Goal: Task Accomplishment & Management: Complete application form

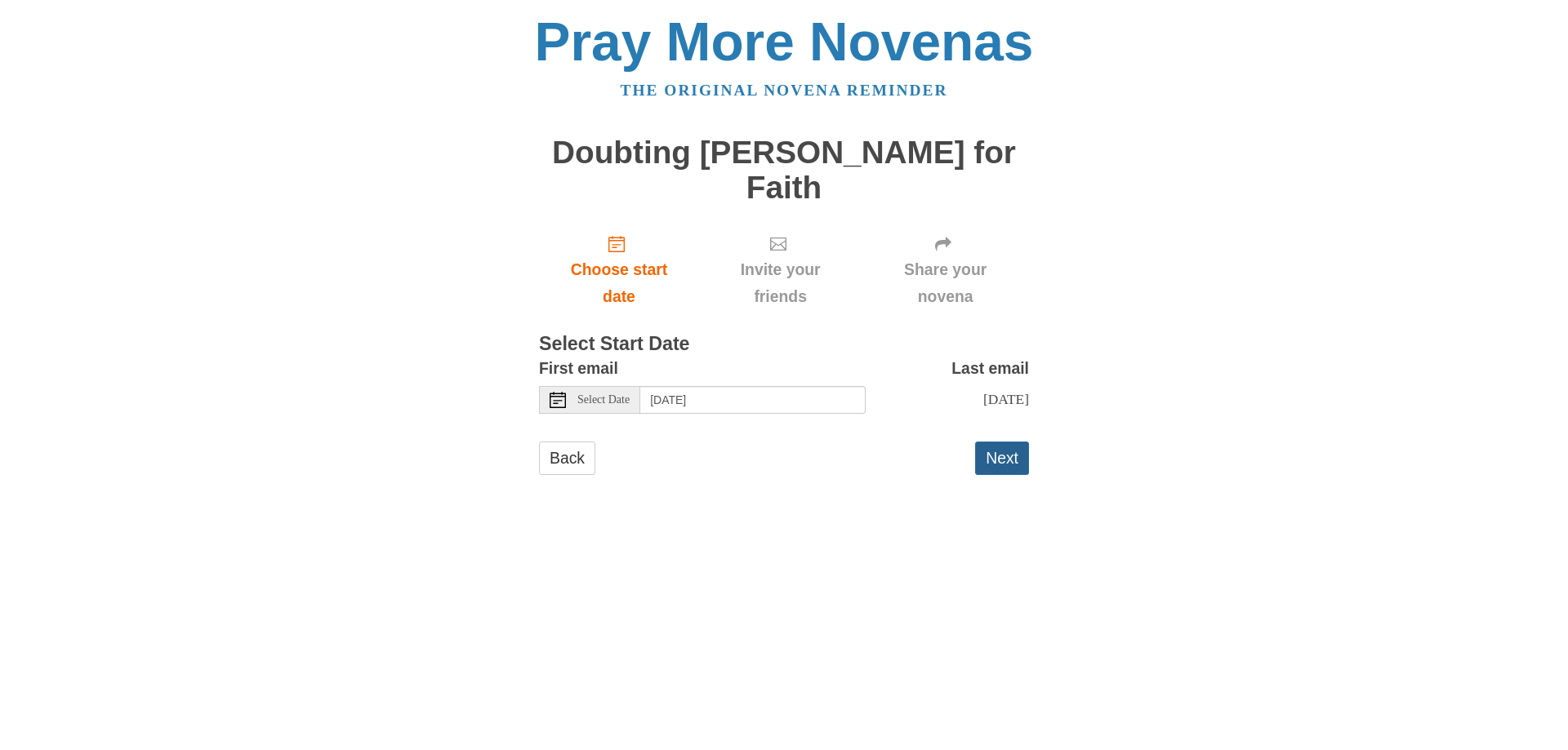
click at [1012, 475] on button "Next" at bounding box center [1002, 458] width 54 height 33
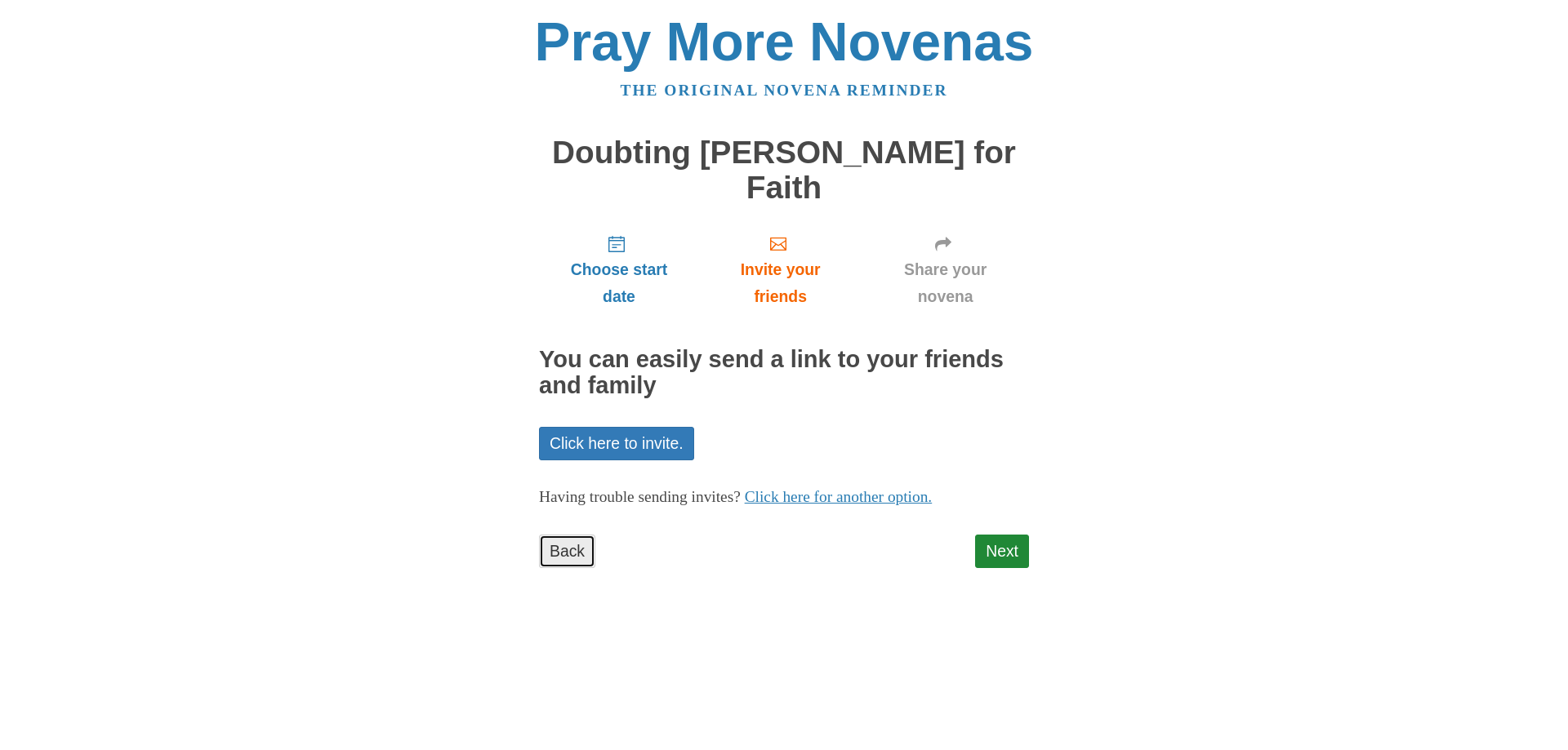
click at [573, 543] on link "Back" at bounding box center [567, 551] width 56 height 33
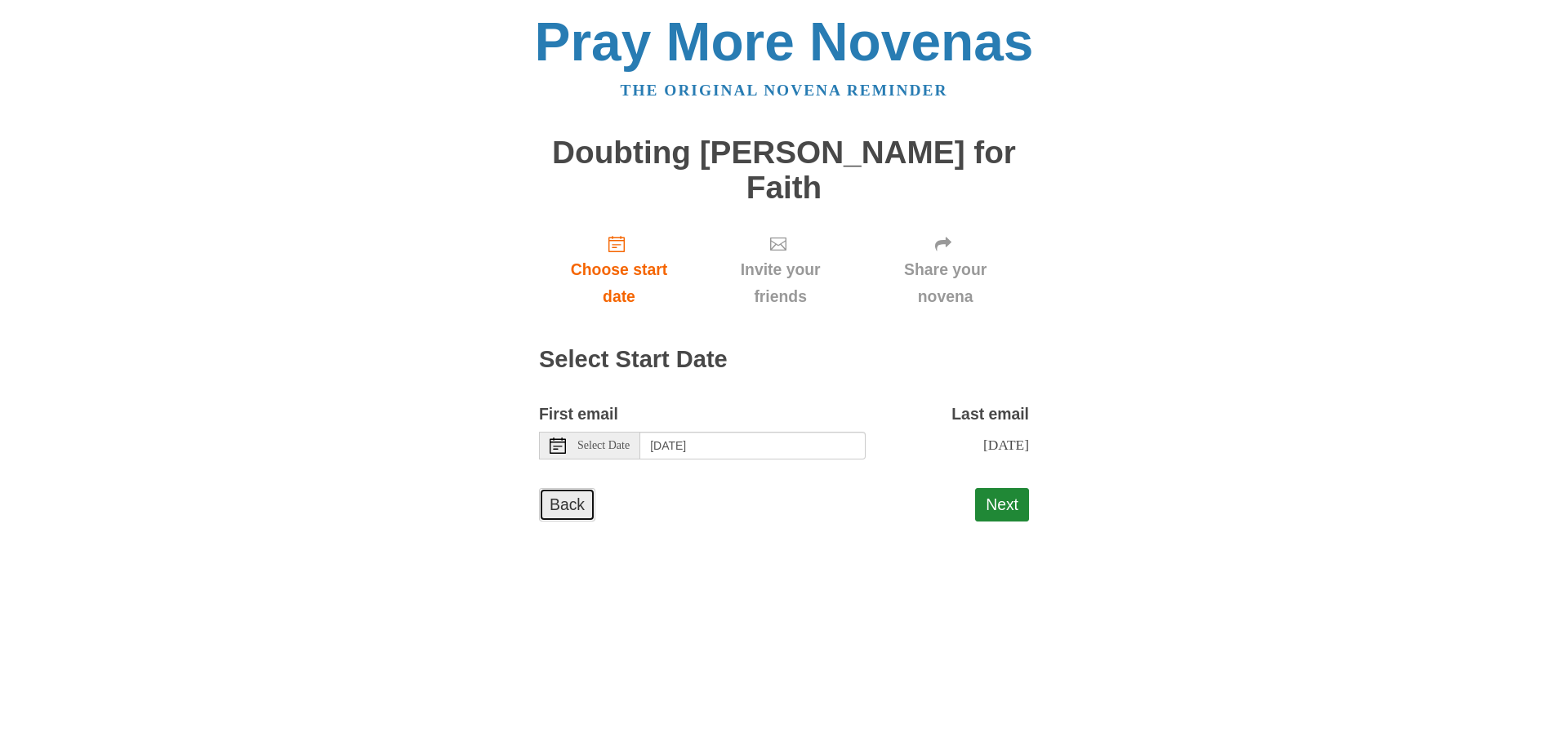
click at [570, 522] on link "Back" at bounding box center [567, 505] width 56 height 33
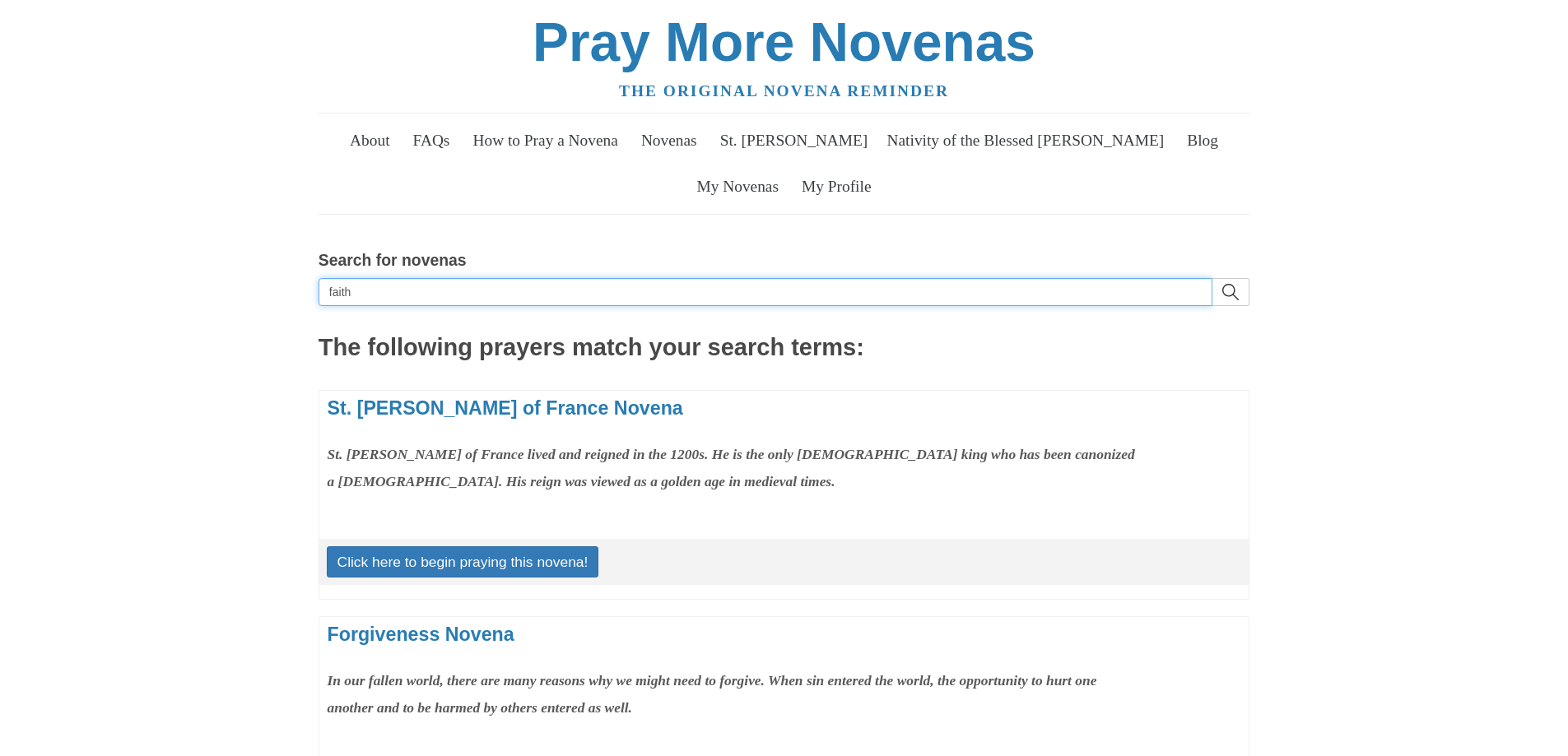
click at [390, 292] on input "faith" at bounding box center [765, 292] width 894 height 28
type input "f"
type input "gods trust"
click at [1212, 278] on button "search" at bounding box center [1231, 292] width 37 height 28
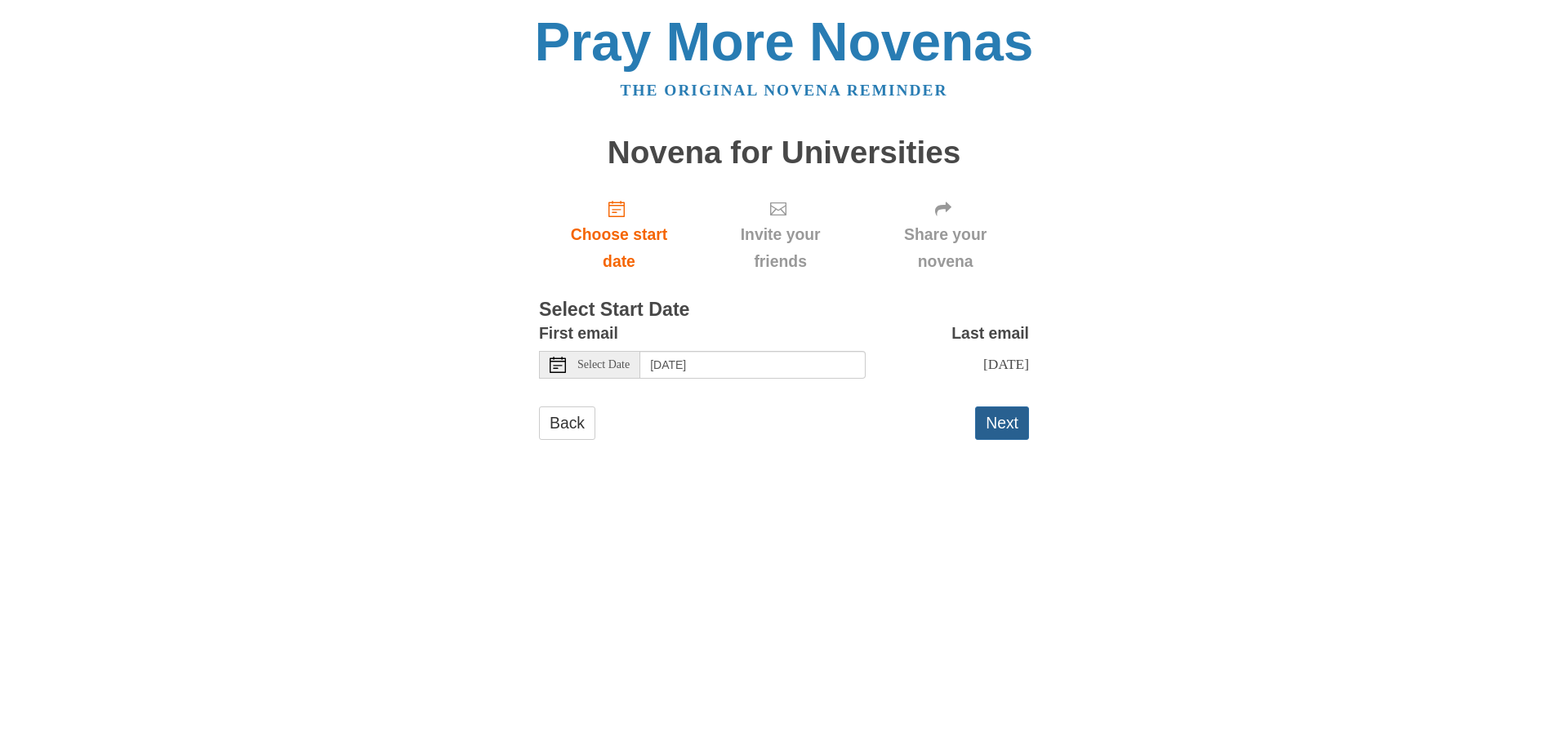
click at [1004, 440] on button "Next" at bounding box center [1002, 423] width 54 height 33
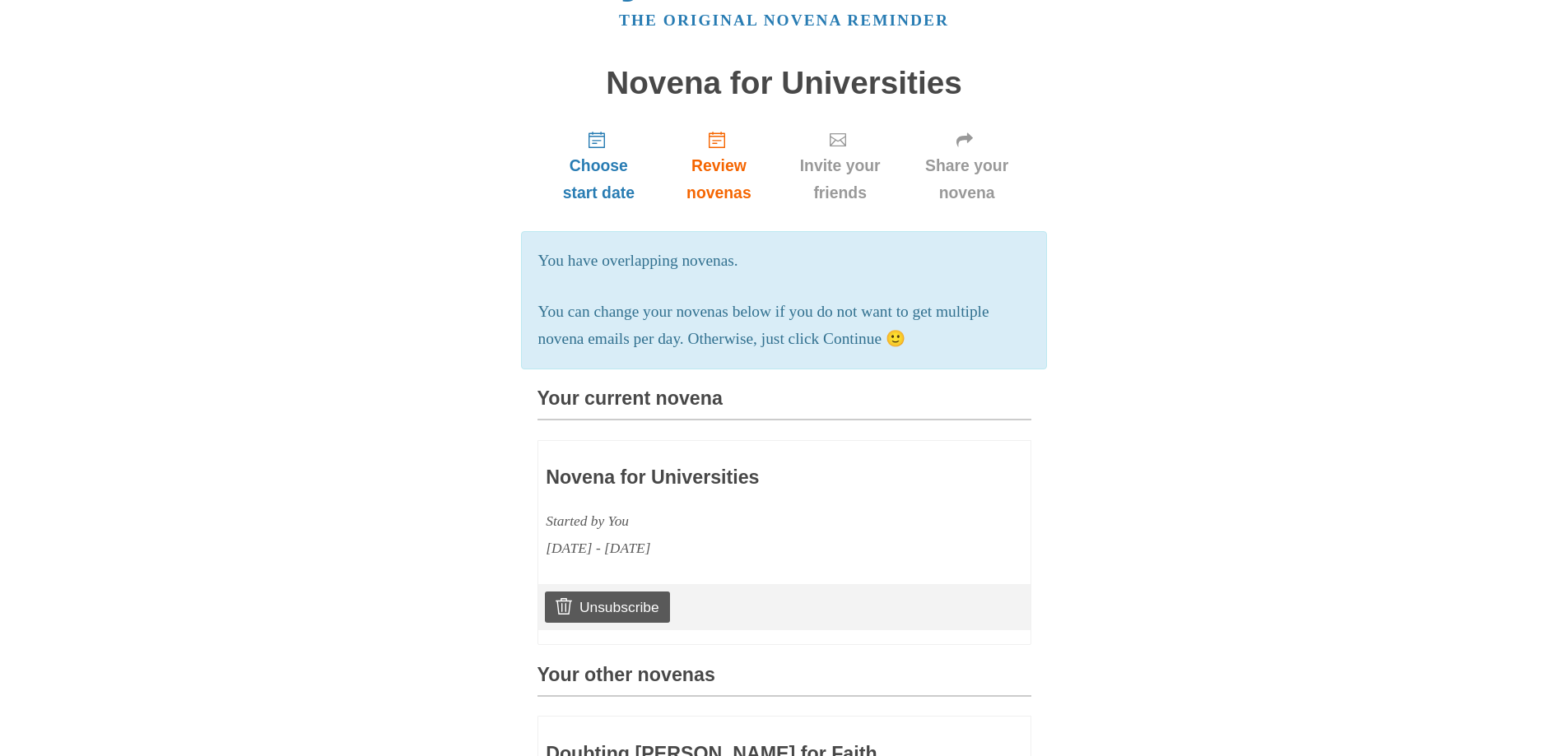
scroll to position [165, 0]
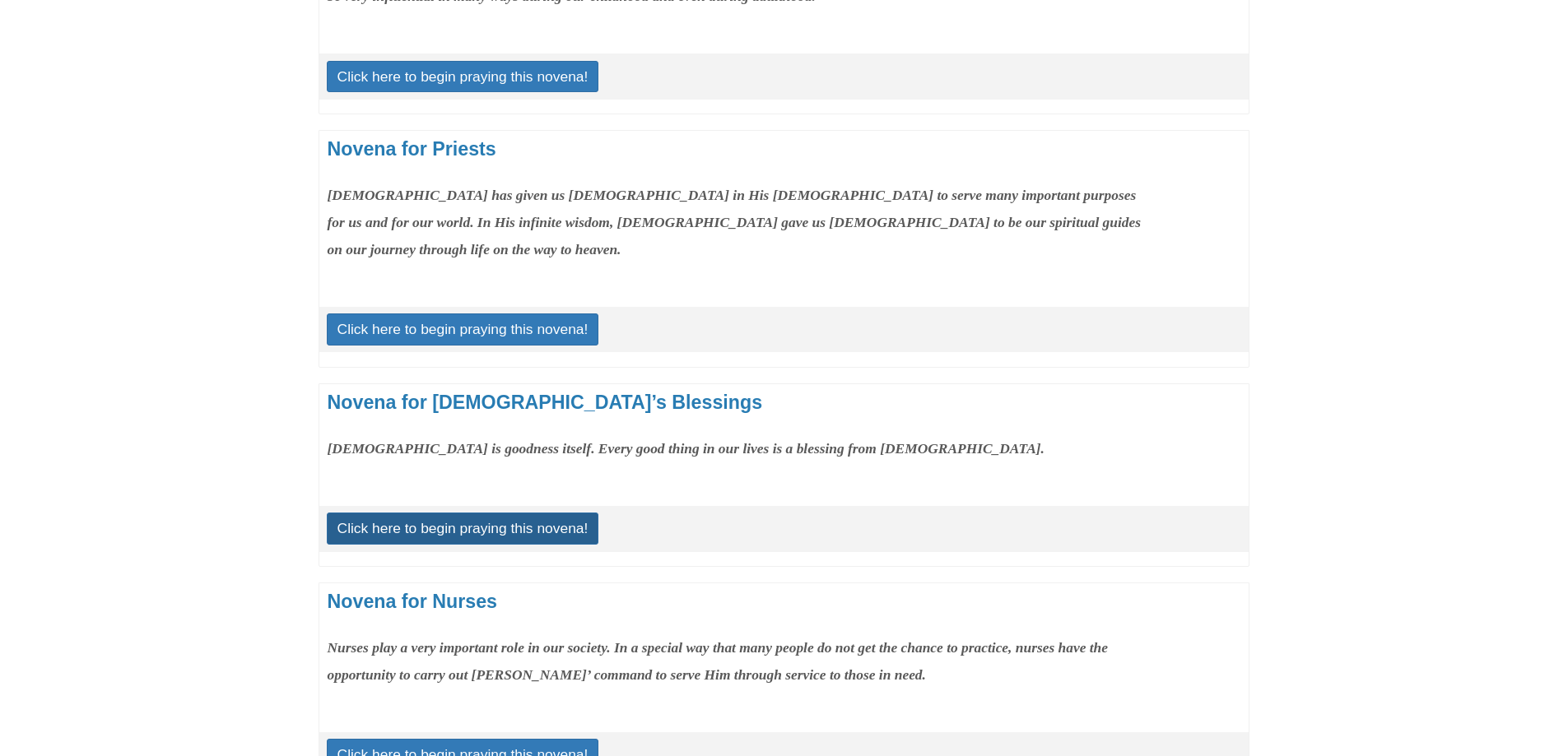
scroll to position [1071, 0]
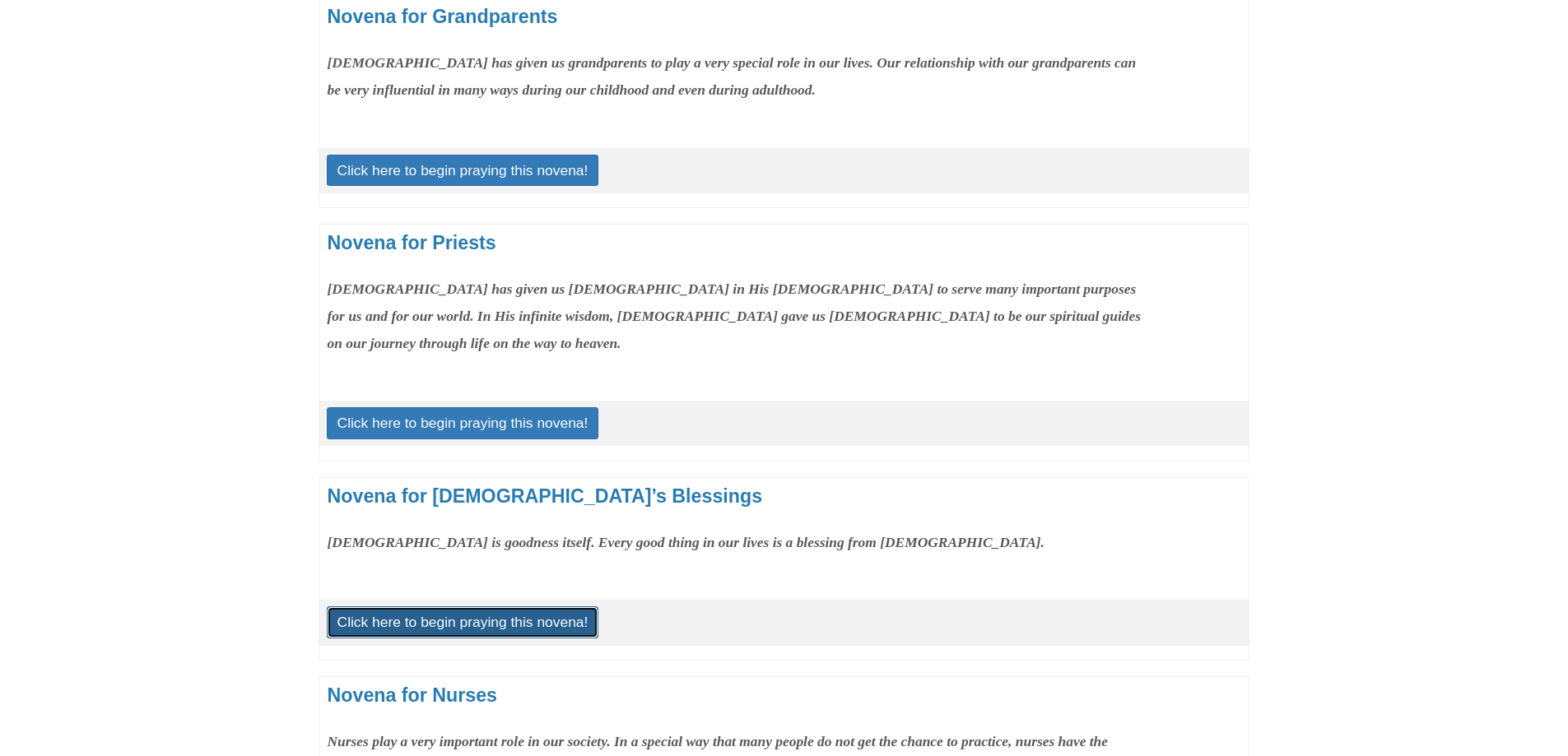
click at [431, 606] on link "Click here to begin praying this novena!" at bounding box center [463, 622] width 272 height 31
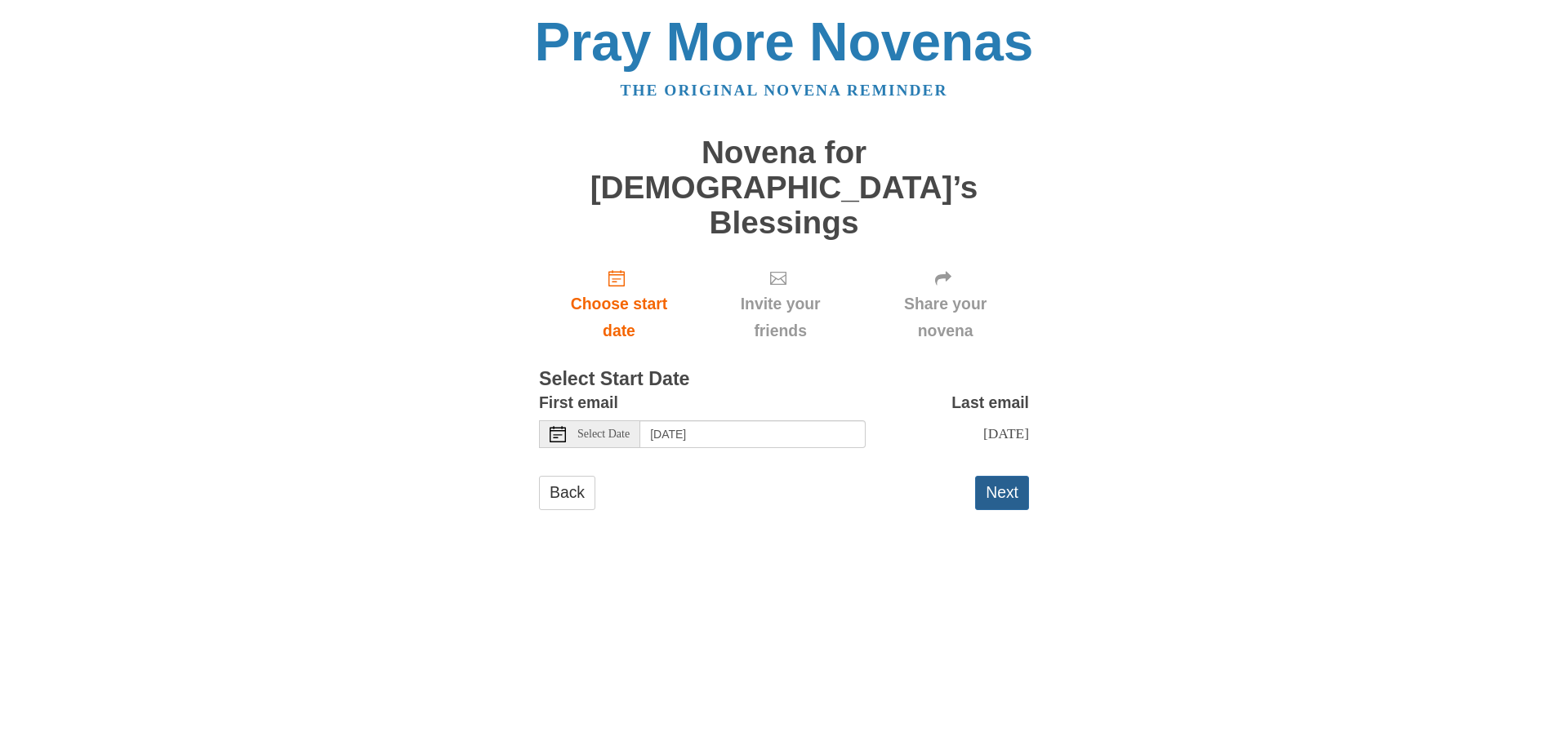
click at [1025, 476] on button "Next" at bounding box center [1002, 492] width 54 height 33
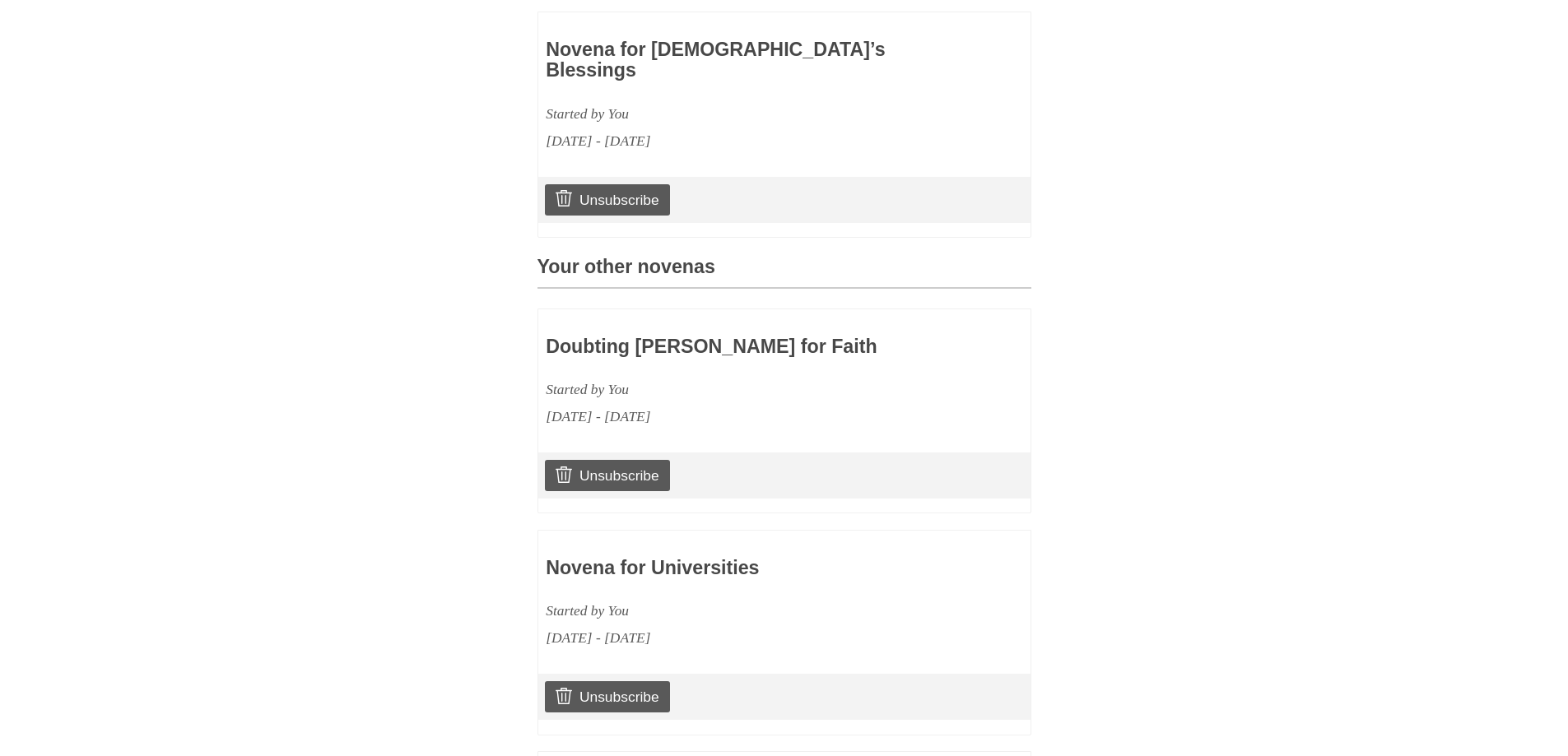
scroll to position [824, 0]
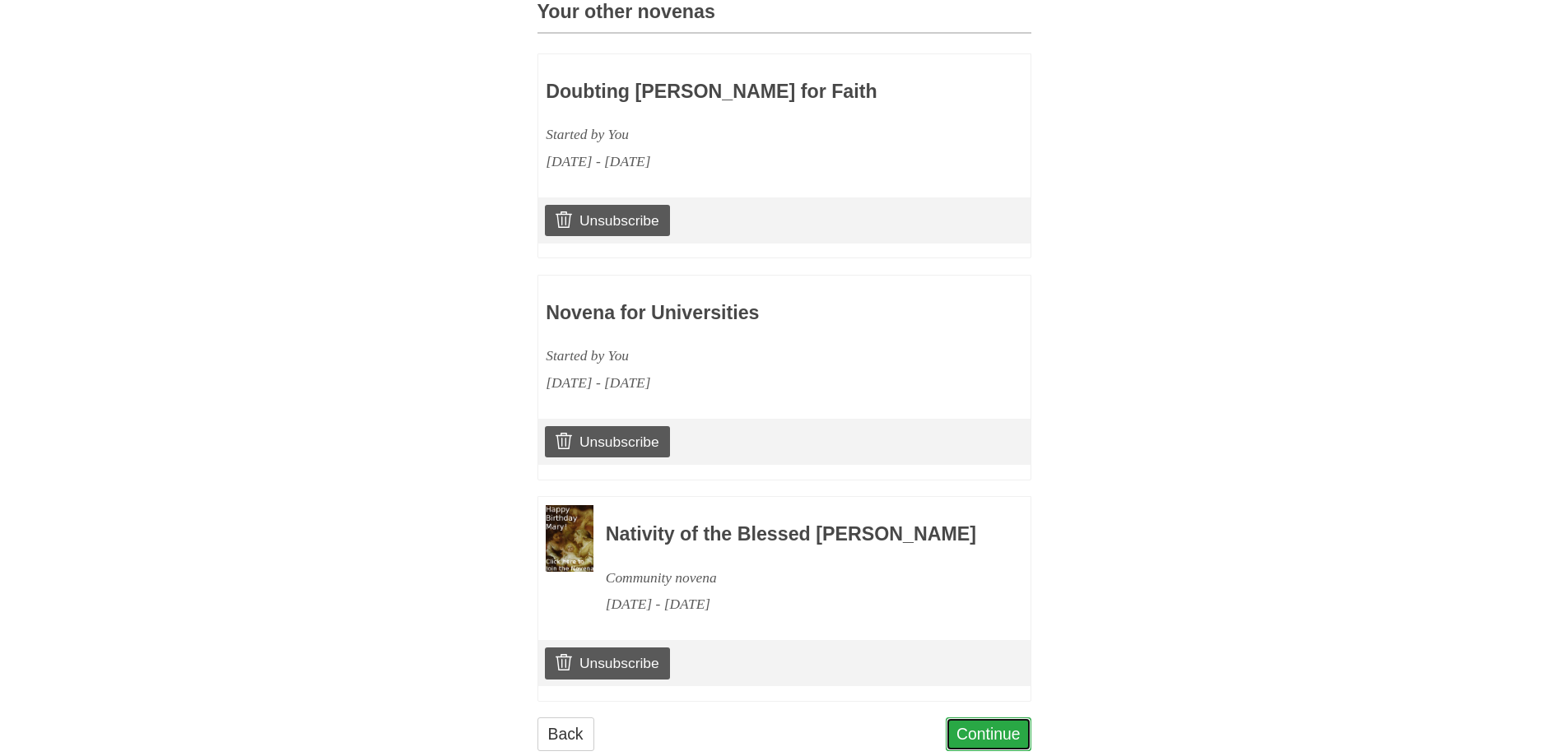
click at [985, 718] on link "Continue" at bounding box center [988, 734] width 85 height 33
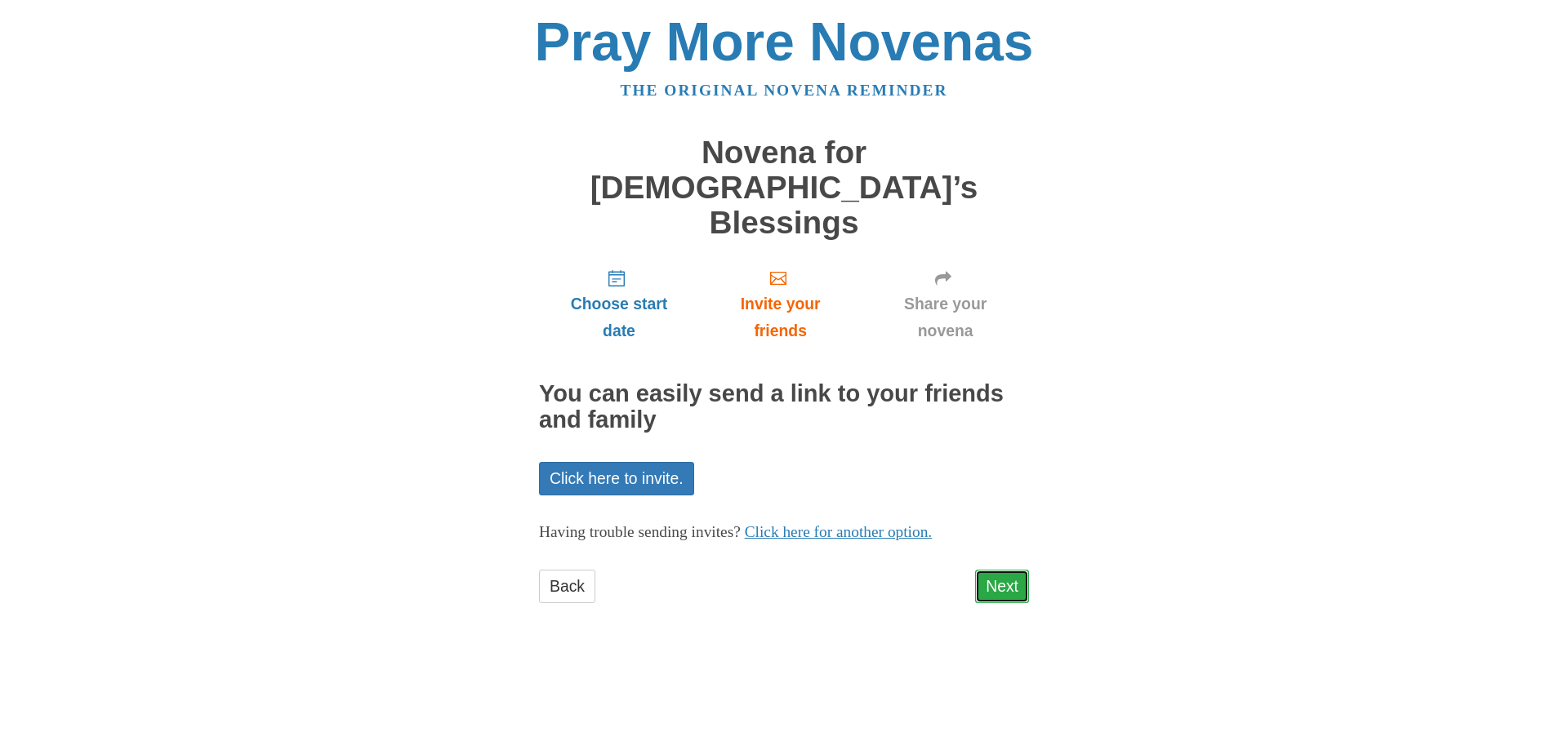
click at [998, 570] on link "Next" at bounding box center [1002, 587] width 54 height 33
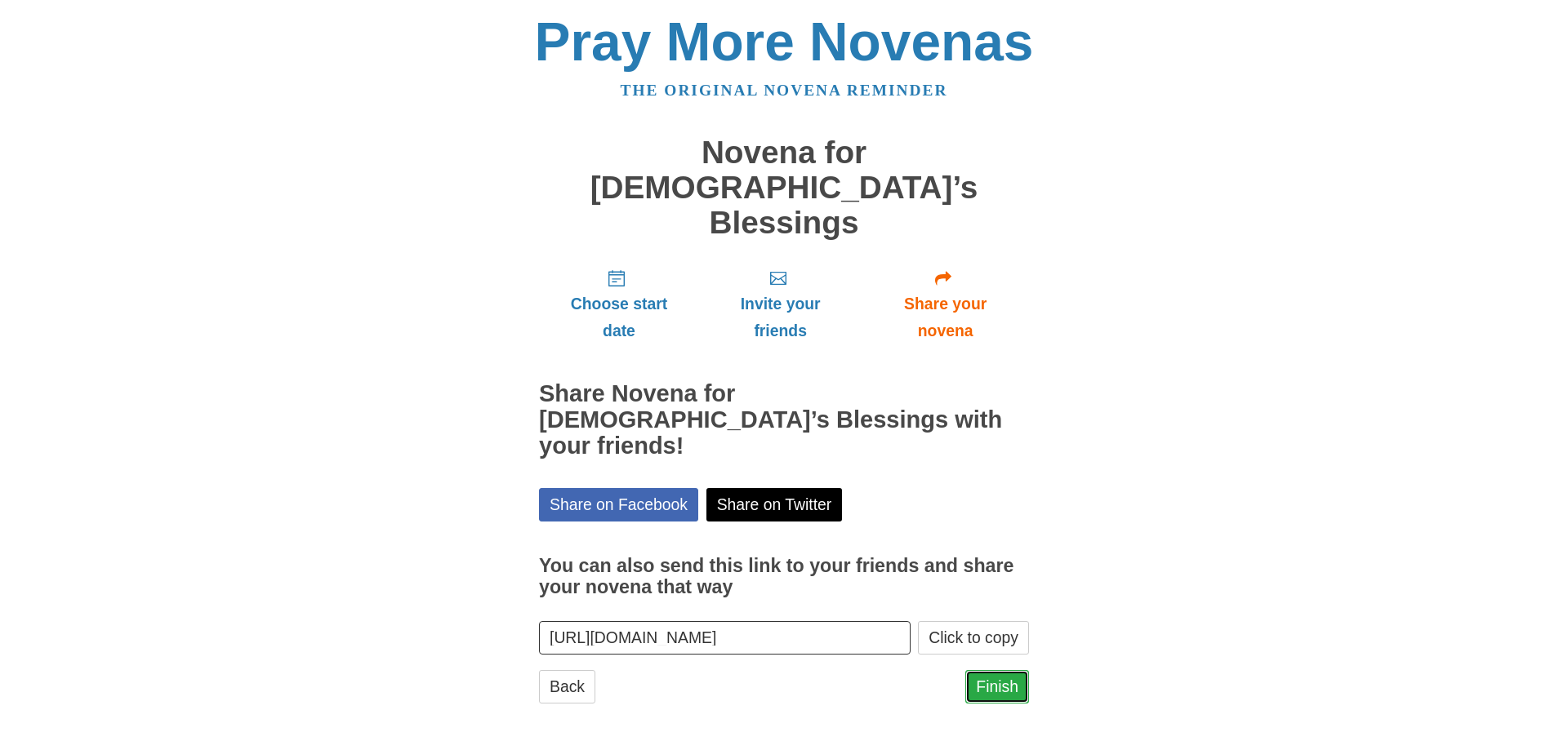
click at [996, 670] on link "Finish" at bounding box center [997, 687] width 64 height 33
